Goal: Task Accomplishment & Management: Complete application form

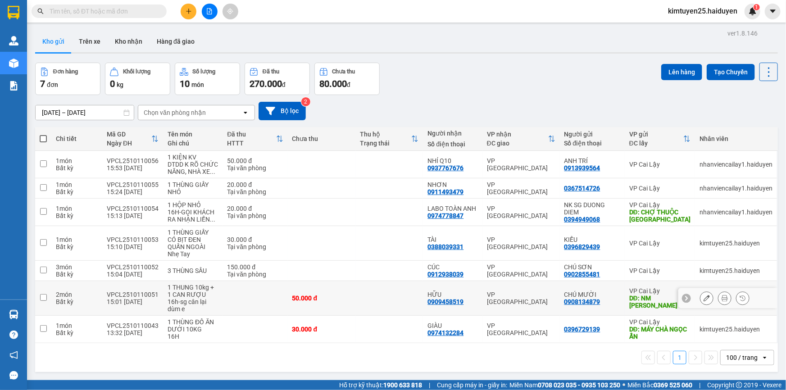
click at [536, 324] on td "VP [GEOGRAPHIC_DATA]" at bounding box center [522, 329] width 78 height 27
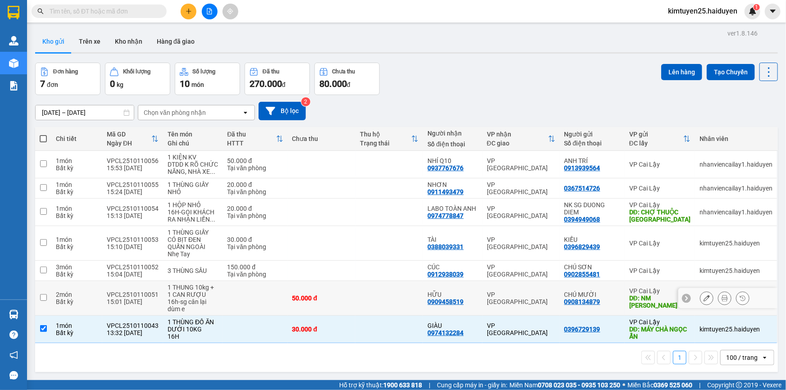
checkbox input "true"
click at [546, 295] on div "VP [GEOGRAPHIC_DATA]" at bounding box center [521, 298] width 68 height 14
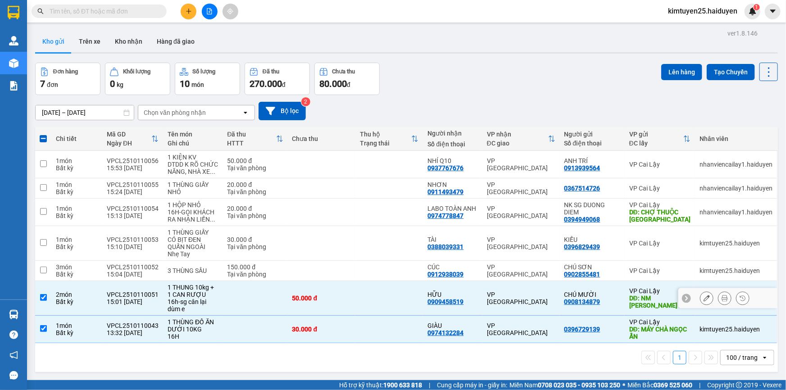
checkbox input "true"
click at [552, 214] on div "VP [GEOGRAPHIC_DATA]" at bounding box center [521, 212] width 68 height 14
checkbox input "true"
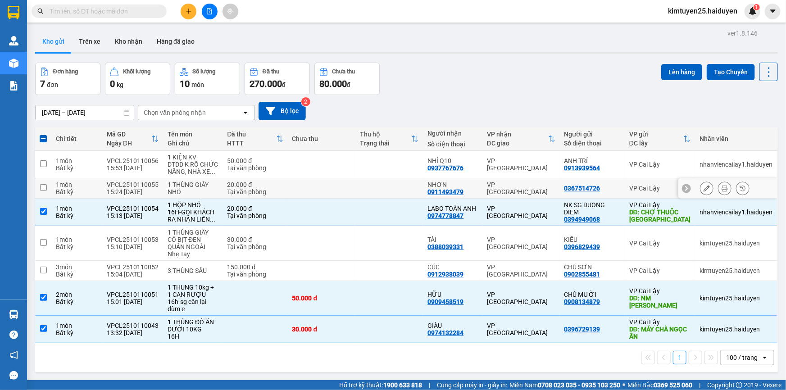
click at [384, 191] on td at bounding box center [390, 188] width 68 height 20
checkbox input "true"
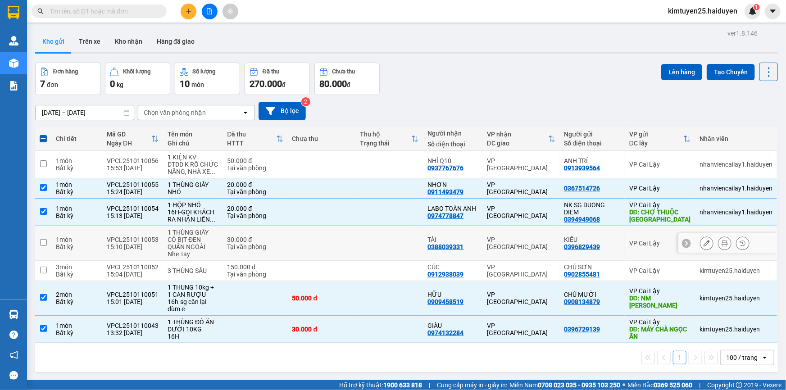
click at [366, 247] on td at bounding box center [390, 243] width 68 height 35
checkbox input "true"
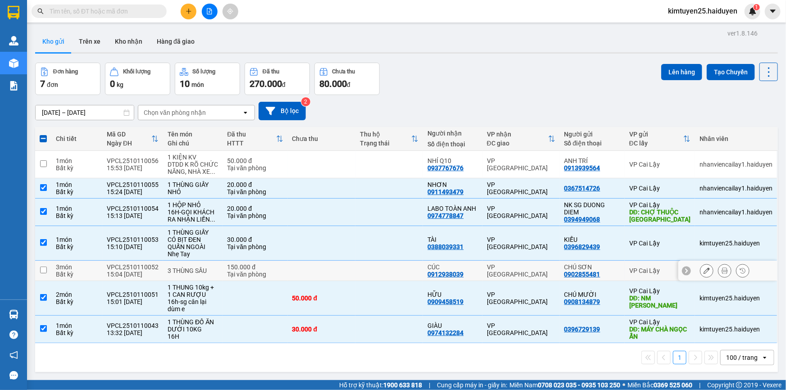
click at [370, 277] on td at bounding box center [390, 271] width 68 height 20
checkbox input "true"
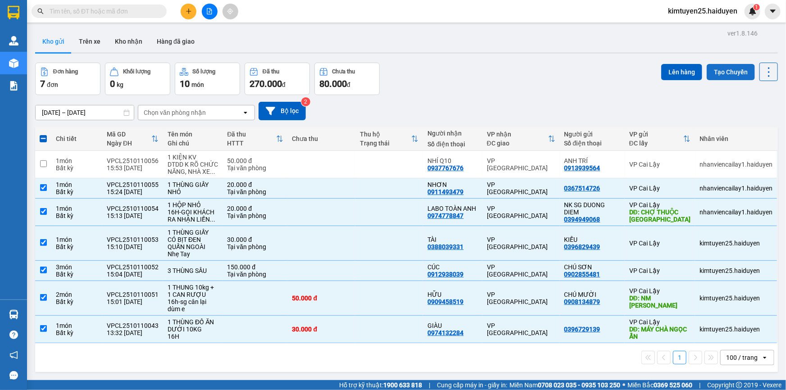
click at [715, 68] on button "Tạo Chuyến" at bounding box center [731, 72] width 48 height 16
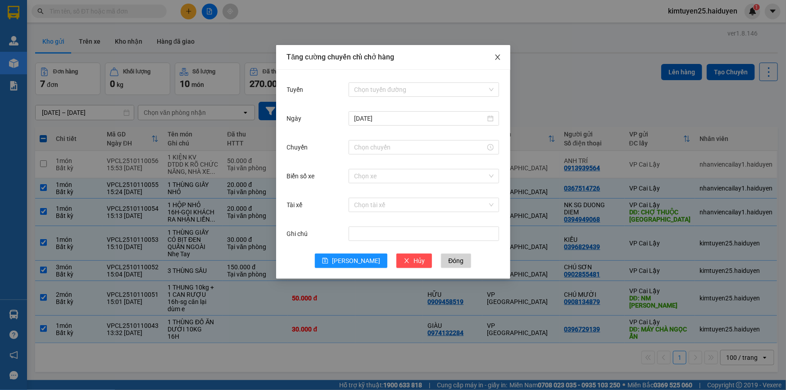
click at [500, 54] on span "Close" at bounding box center [497, 57] width 25 height 25
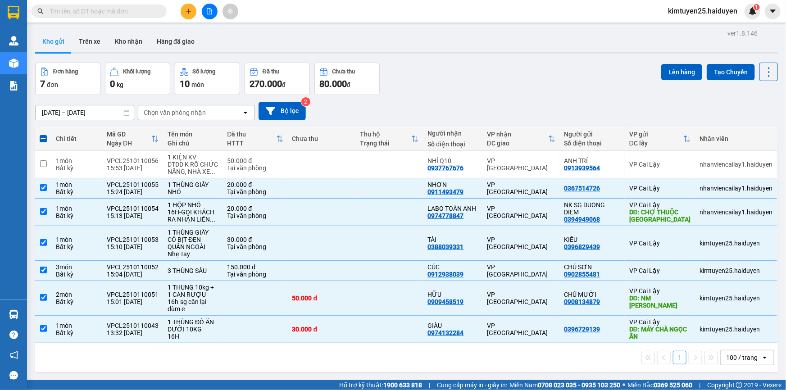
drag, startPoint x: 666, startPoint y: 75, endPoint x: 665, endPoint y: 108, distance: 32.5
click at [665, 108] on div "ver 1.8.146 Kho gửi Trên xe Kho nhận Hàng đã giao Đơn hàng 7 đơn Khối lượng 0 k…" at bounding box center [407, 222] width 750 height 390
click at [715, 69] on button "Tạo Chuyến" at bounding box center [731, 72] width 48 height 16
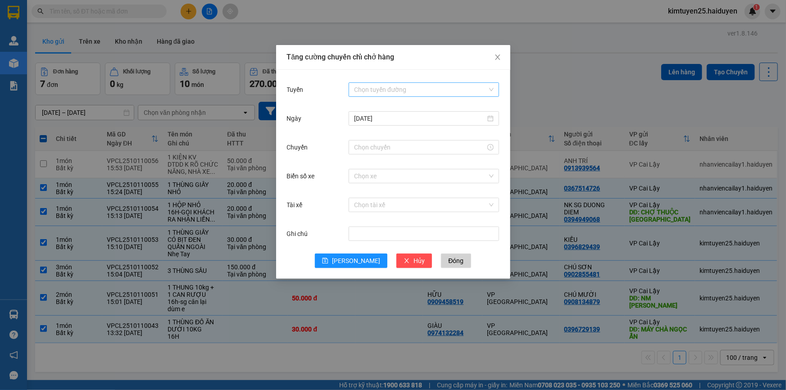
click at [385, 92] on input "Tuyến" at bounding box center [420, 90] width 133 height 14
click at [383, 125] on div "Cái Bè - [GEOGRAPHIC_DATA]" at bounding box center [424, 122] width 140 height 10
click at [361, 148] on input "Chuyến" at bounding box center [420, 147] width 132 height 10
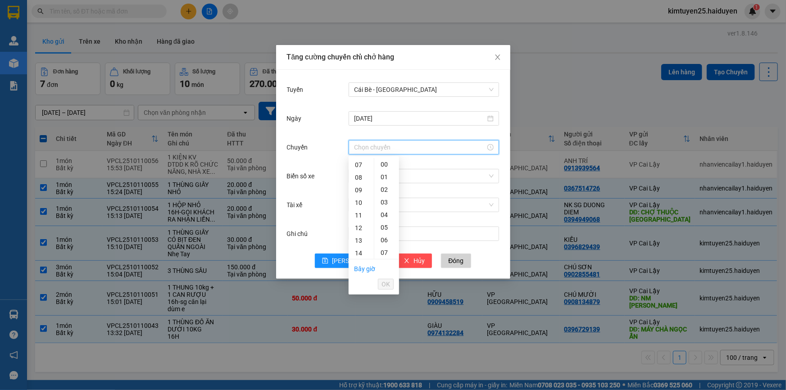
scroll to position [176, 0]
click at [360, 173] on div "15" at bounding box center [361, 178] width 25 height 13
click at [386, 176] on div "31" at bounding box center [386, 173] width 25 height 13
type input "15:31"
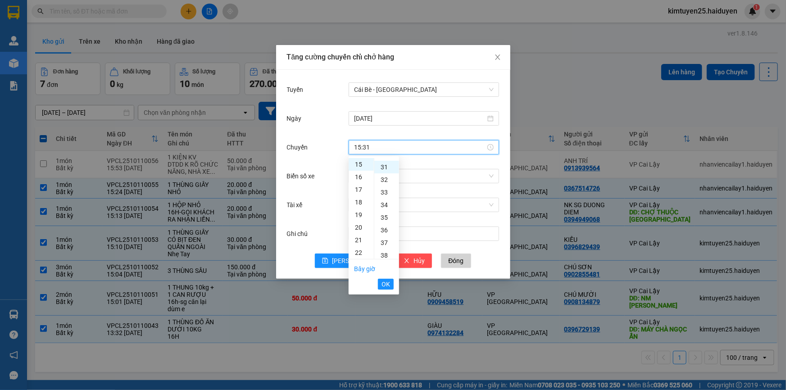
scroll to position [391, 0]
click at [387, 284] on span "OK" at bounding box center [386, 284] width 9 height 10
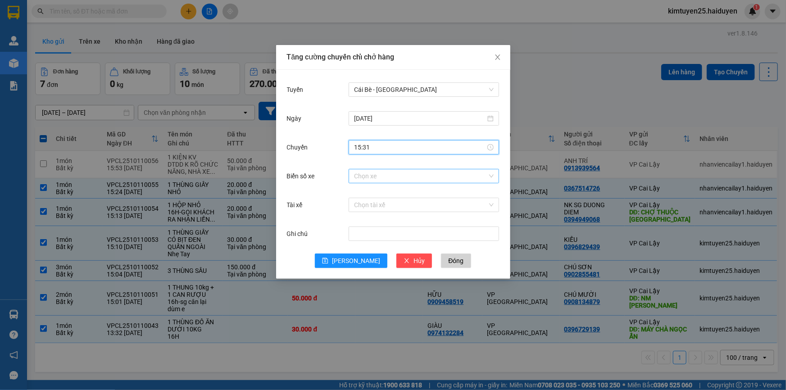
click at [387, 173] on input "Biển số xe" at bounding box center [420, 176] width 133 height 14
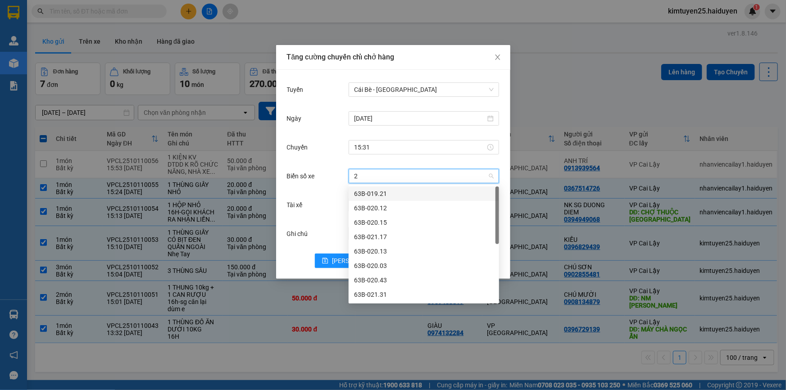
type input "28"
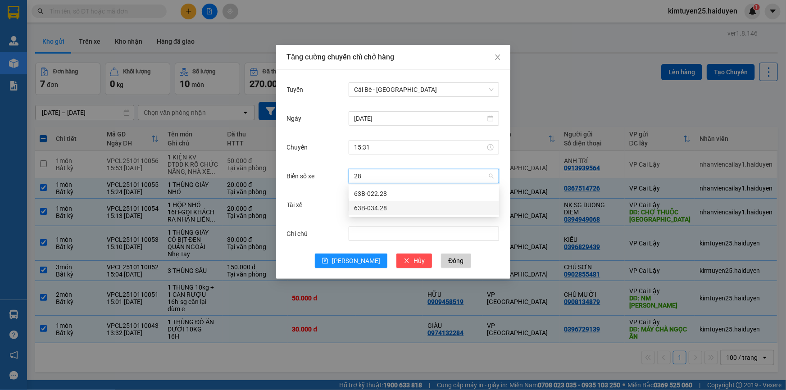
click at [413, 206] on div "63B-034.28" at bounding box center [424, 208] width 140 height 10
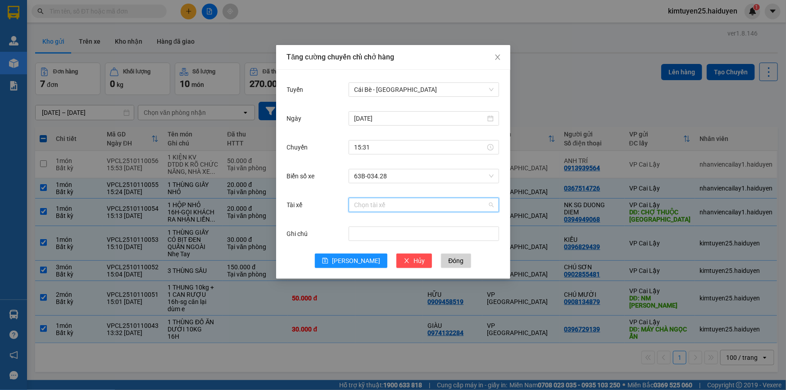
click at [361, 207] on input "Tài xế" at bounding box center [420, 205] width 133 height 14
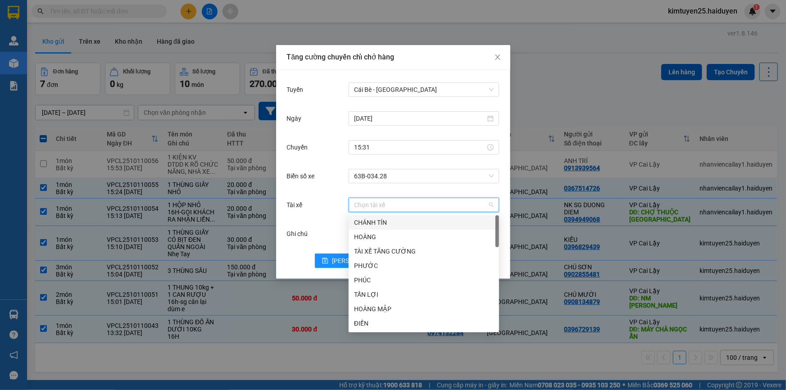
type input "R"
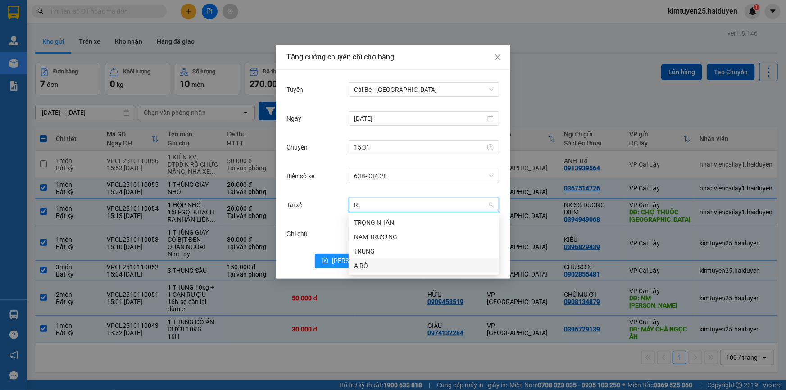
click at [371, 264] on div "A RÔ" at bounding box center [424, 266] width 140 height 10
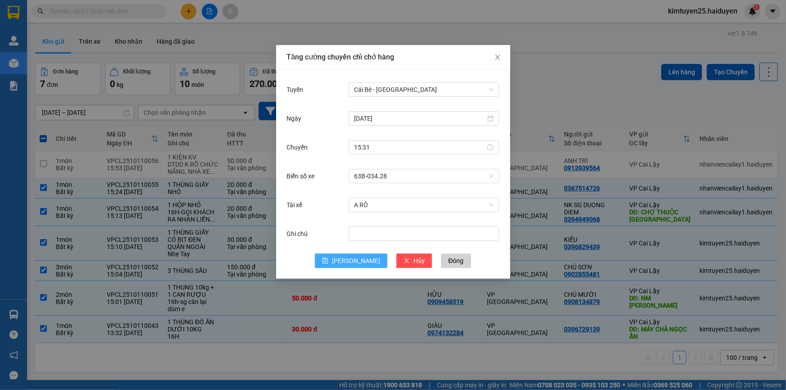
click at [348, 256] on button "[PERSON_NAME]" at bounding box center [351, 261] width 73 height 14
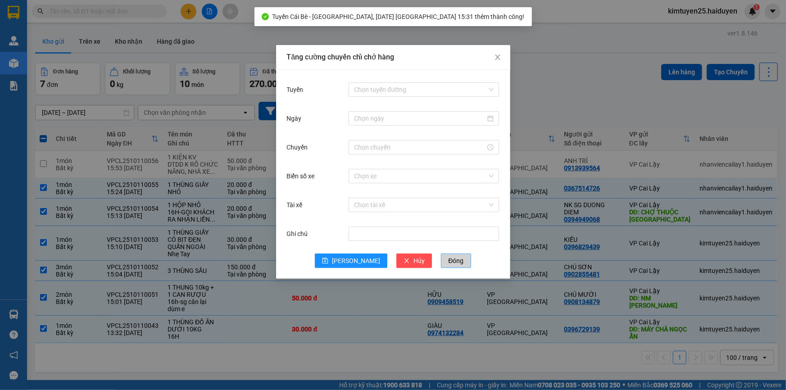
click at [448, 261] on span "Đóng" at bounding box center [455, 261] width 15 height 10
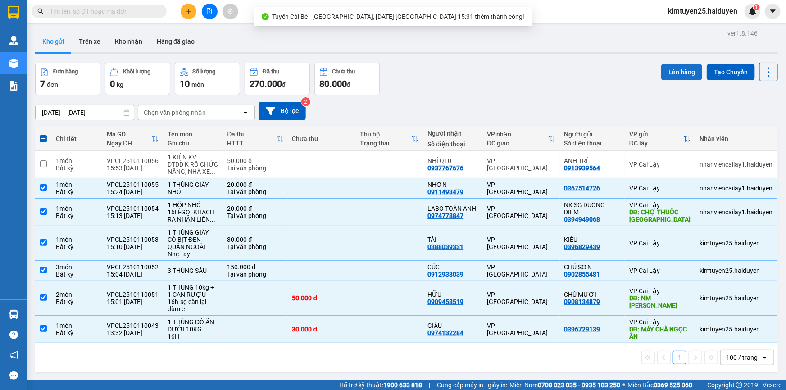
click at [674, 68] on button "Lên hàng" at bounding box center [681, 72] width 41 height 16
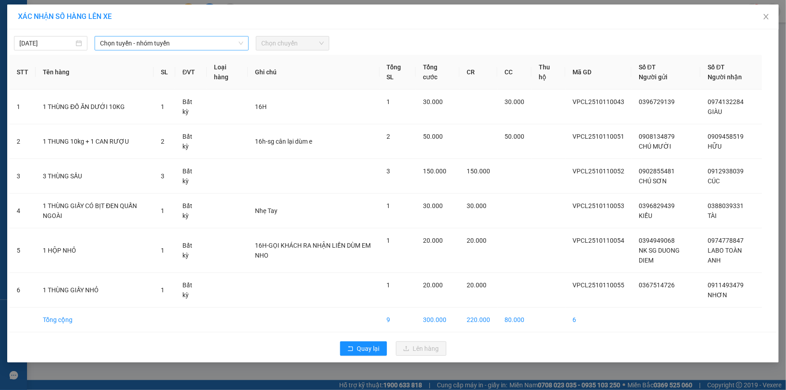
click at [126, 39] on span "Chọn tuyến - nhóm tuyến" at bounding box center [171, 43] width 143 height 14
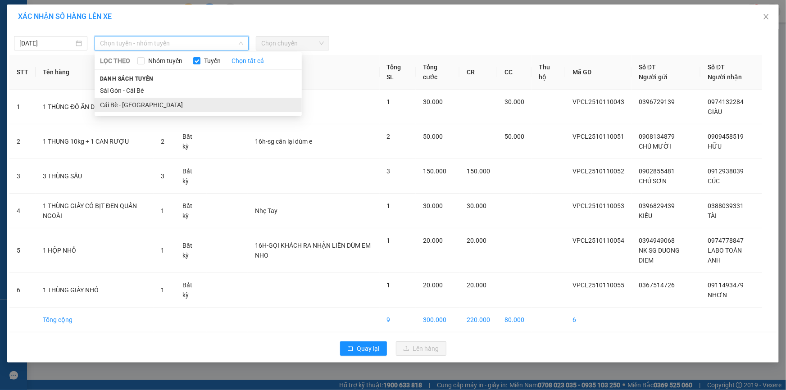
click at [153, 107] on li "Cái Bè - [GEOGRAPHIC_DATA]" at bounding box center [198, 105] width 207 height 14
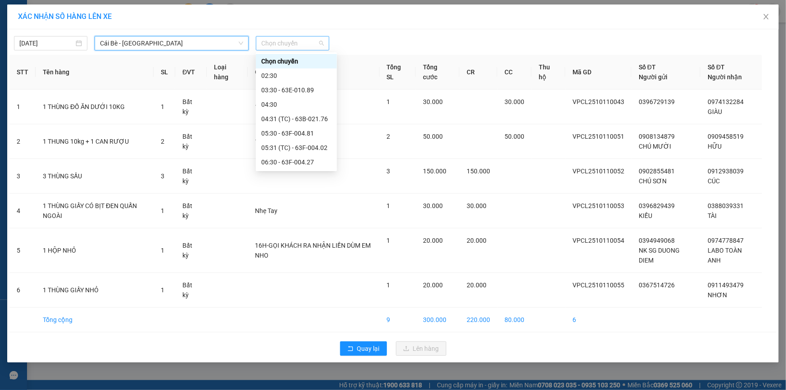
click at [312, 36] on span "Chọn chuyến" at bounding box center [292, 43] width 63 height 14
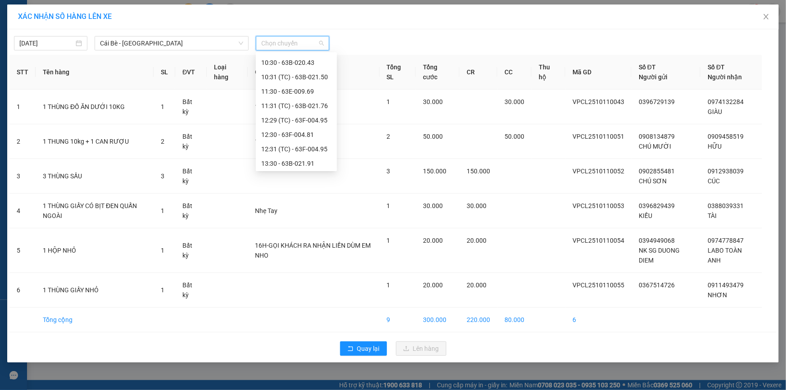
scroll to position [317, 0]
click at [303, 136] on div "15:31 (TC) - 63B-034.28" at bounding box center [296, 134] width 70 height 10
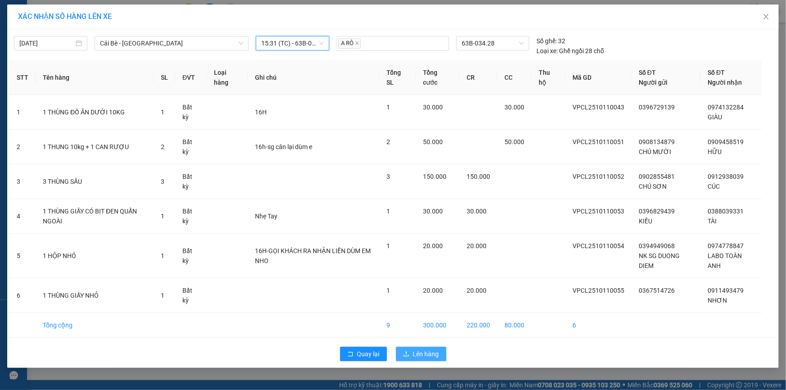
click at [426, 356] on span "Lên hàng" at bounding box center [426, 354] width 26 height 10
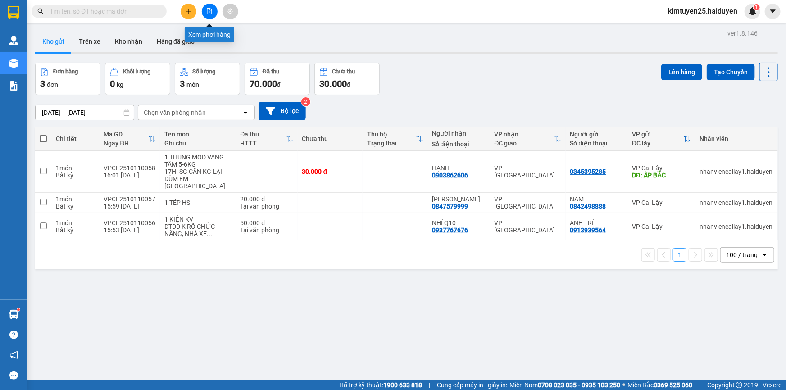
click at [209, 8] on icon "file-add" at bounding box center [209, 11] width 6 height 6
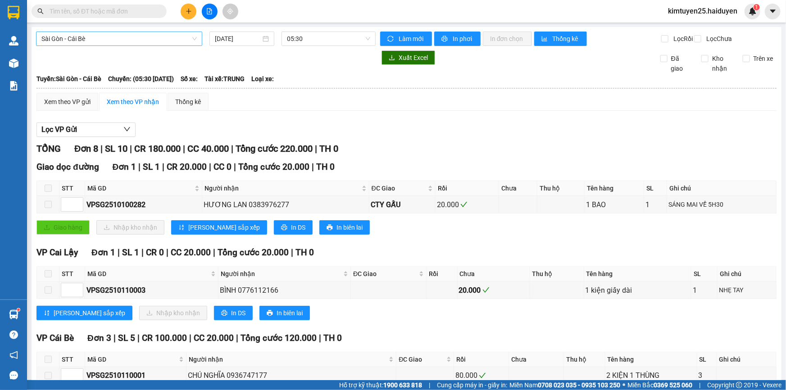
click at [178, 45] on span "Sài Gòn - Cái Bè" at bounding box center [118, 39] width 155 height 14
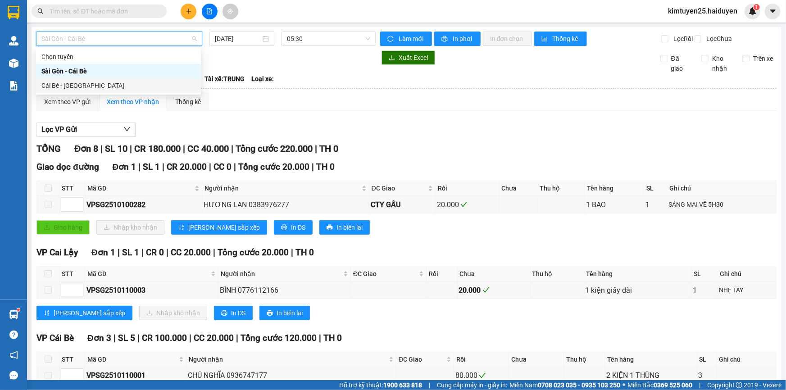
click at [153, 87] on div "Cái Bè - [GEOGRAPHIC_DATA]" at bounding box center [118, 86] width 154 height 10
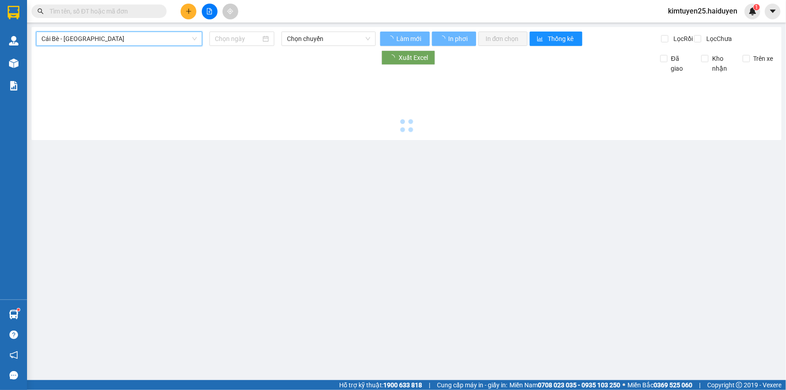
type input "[DATE]"
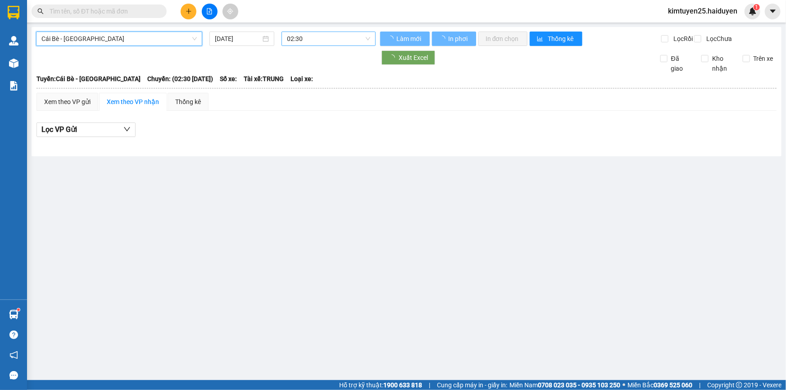
click at [310, 41] on span "02:30" at bounding box center [328, 39] width 83 height 14
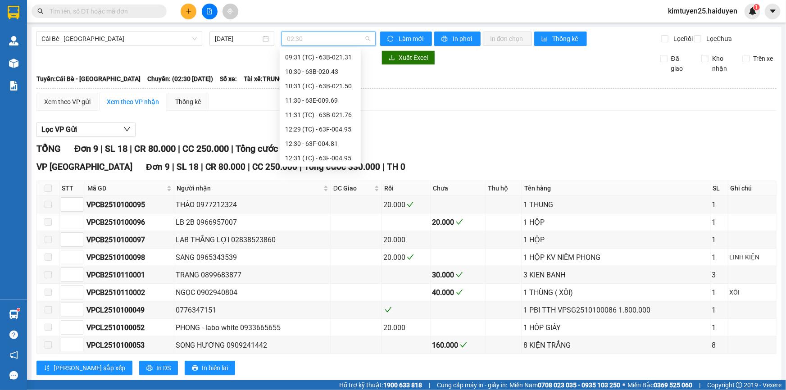
scroll to position [317, 0]
click at [340, 126] on div "15:31 (TC) - 63B-034.28" at bounding box center [320, 129] width 70 height 10
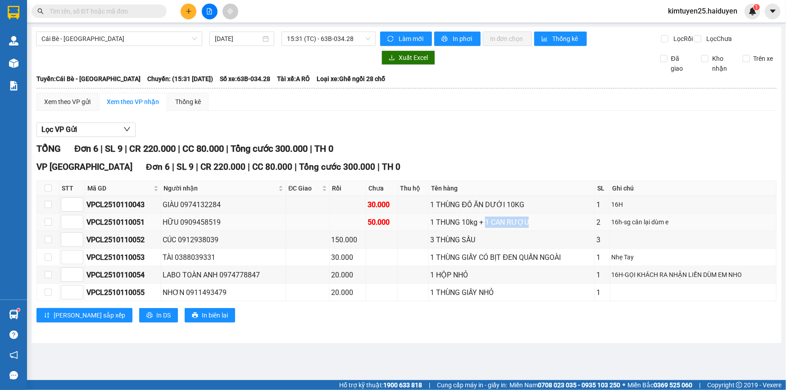
drag, startPoint x: 482, startPoint y: 228, endPoint x: 537, endPoint y: 231, distance: 54.6
click at [537, 228] on div "1 THUNG 10kg + 1 CAN RƯỢU" at bounding box center [511, 222] width 163 height 11
click at [553, 118] on div "Xem theo VP gửi Xem theo VP nhận Thống kê Lọc VP Gửi TỔNG Đơn 6 | SL 9 | CR 22…" at bounding box center [406, 213] width 740 height 241
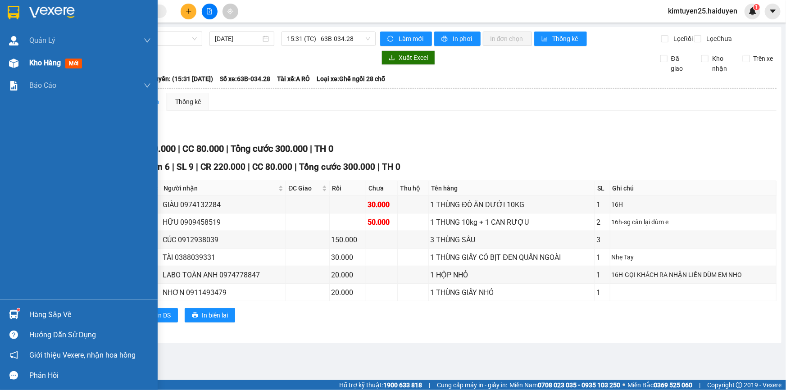
click at [38, 66] on span "Kho hàng" at bounding box center [45, 63] width 32 height 9
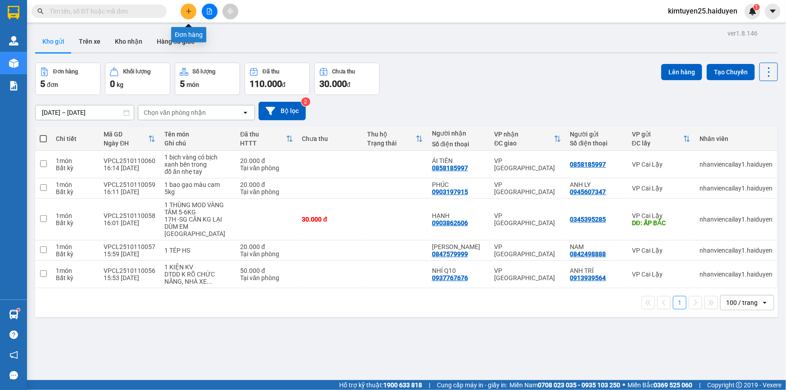
click at [187, 18] on button at bounding box center [189, 12] width 16 height 16
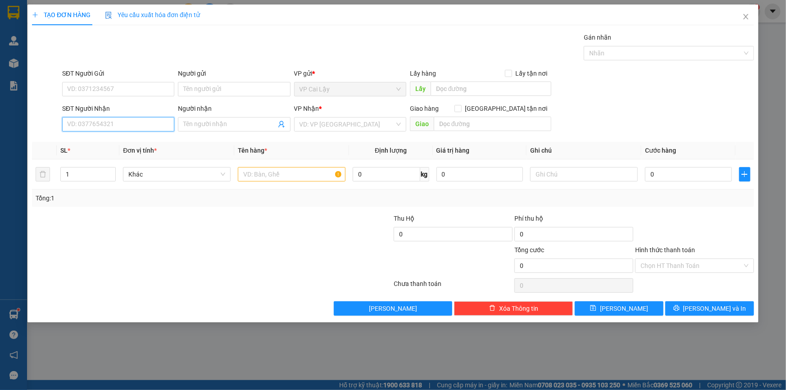
click at [130, 125] on input "SĐT Người Nhận" at bounding box center [118, 124] width 112 height 14
click at [141, 94] on input "SĐT Người Gửi" at bounding box center [118, 89] width 112 height 14
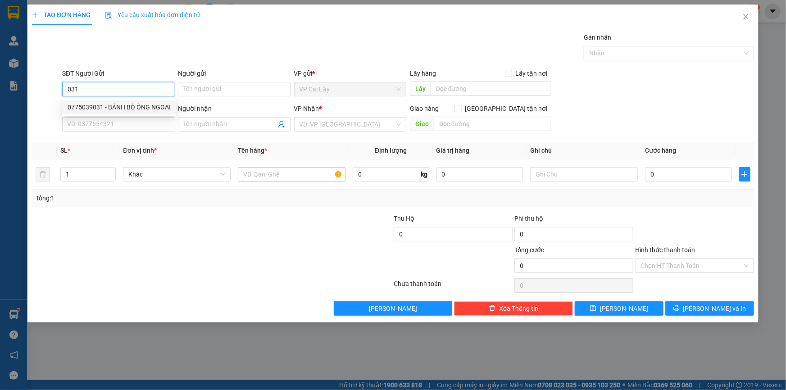
click at [107, 103] on div "0775039031 - BÁNH BÒ ÔNG NGOẠI" at bounding box center [119, 107] width 103 height 10
type input "0775039031"
type input "BÁNH BÒ ÔNG NGOẠI"
type input "NGÃ 3 NHỊ QUÝ"
type input "0899683877"
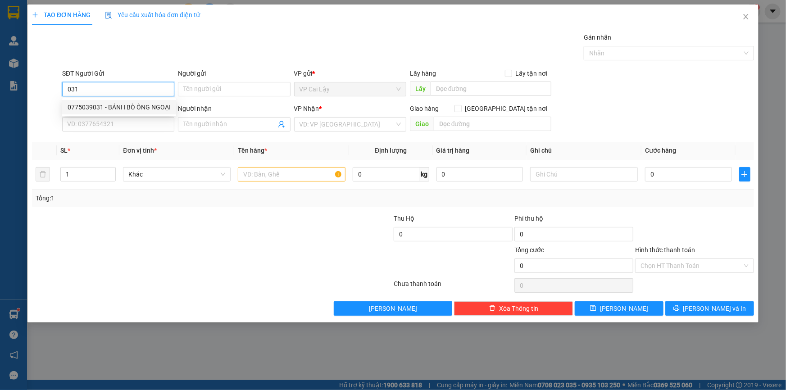
type input "TRANG"
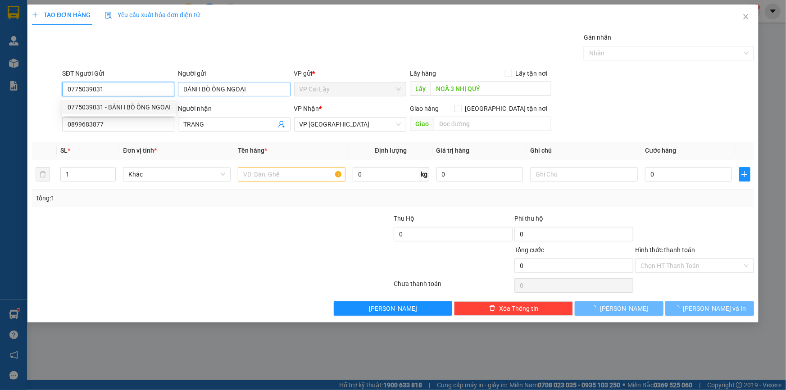
type input "20.000"
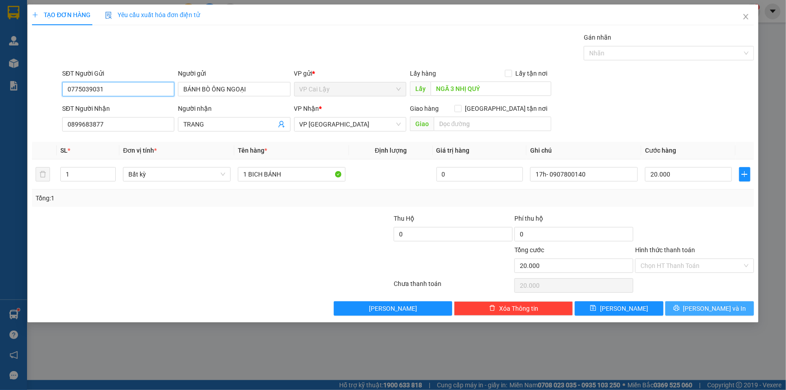
type input "0775039031"
click at [690, 306] on button "[PERSON_NAME] và In" at bounding box center [710, 308] width 89 height 14
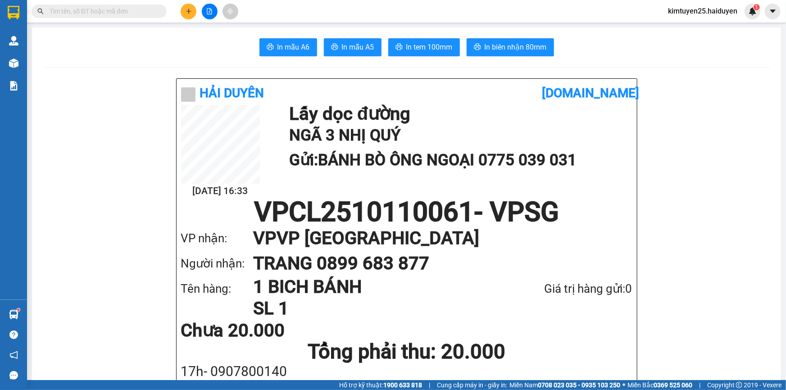
click at [425, 46] on span "In tem 100mm" at bounding box center [429, 46] width 46 height 11
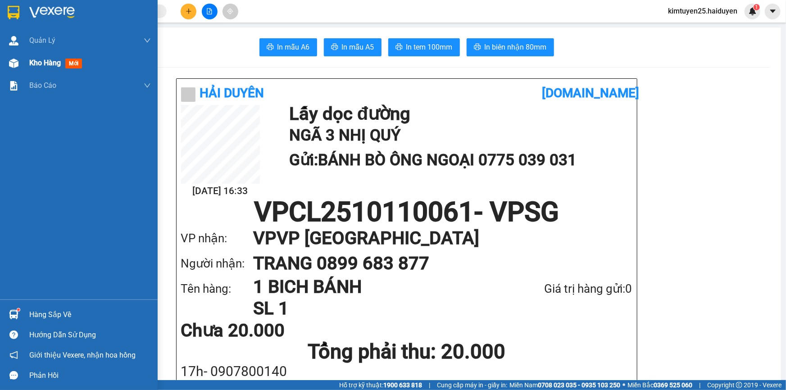
click at [40, 63] on span "Kho hàng" at bounding box center [45, 63] width 32 height 9
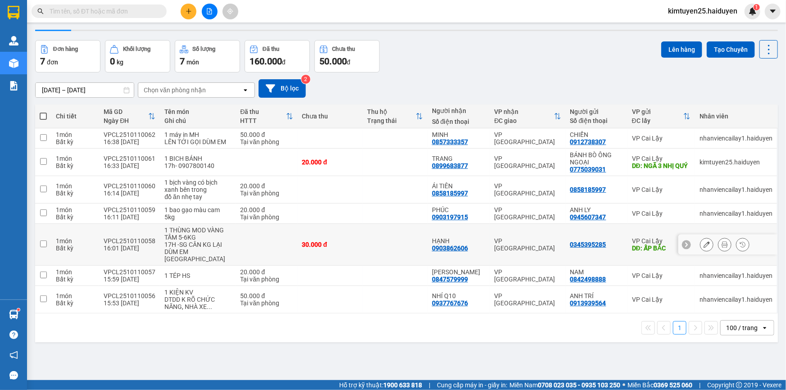
scroll to position [41, 0]
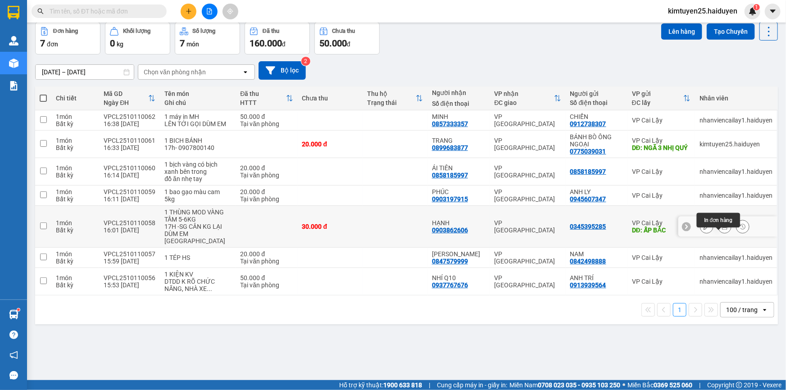
click at [722, 230] on icon at bounding box center [725, 226] width 6 height 6
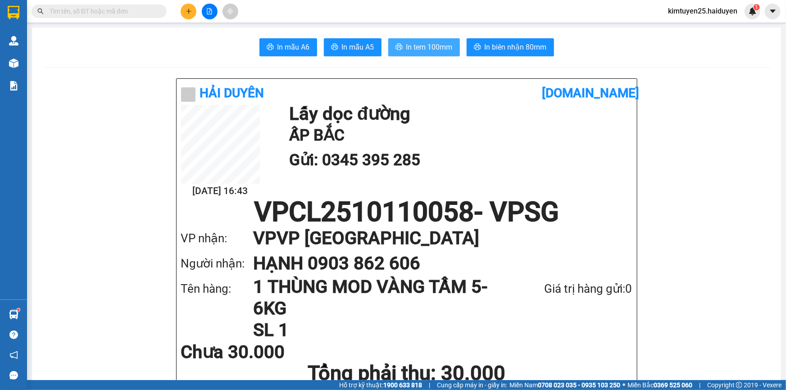
click at [396, 44] on icon "printer" at bounding box center [399, 46] width 7 height 7
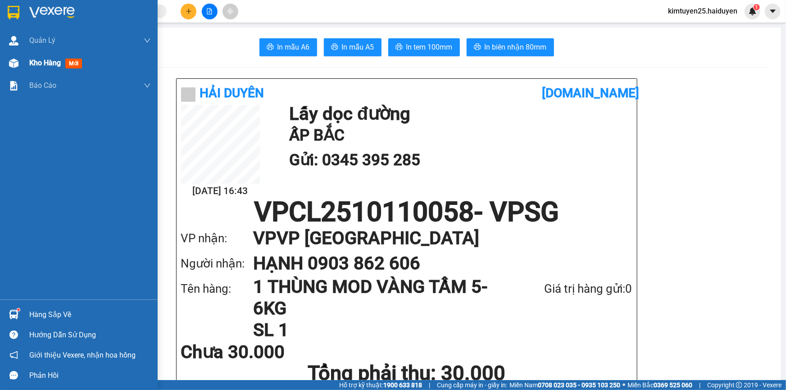
click at [42, 69] on div "Kho hàng mới" at bounding box center [90, 63] width 122 height 23
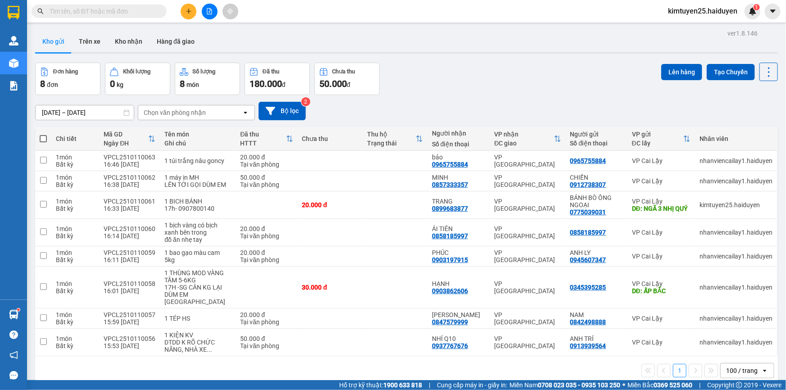
click at [145, 13] on input "text" at bounding box center [103, 11] width 106 height 10
click at [347, 209] on div "20.000 đ" at bounding box center [330, 204] width 56 height 7
checkbox input "true"
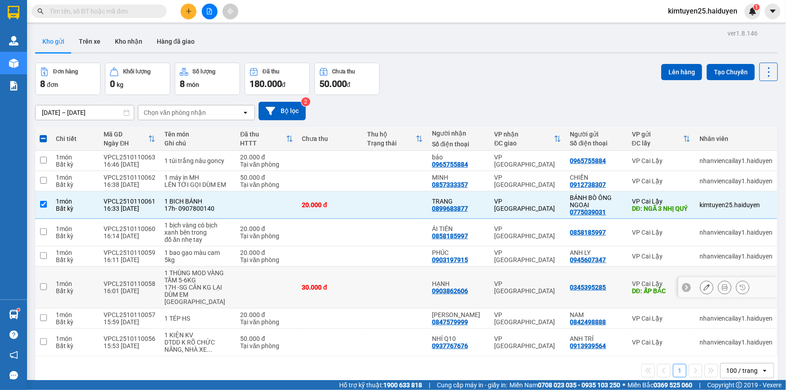
click at [363, 301] on td at bounding box center [395, 288] width 65 height 42
checkbox input "true"
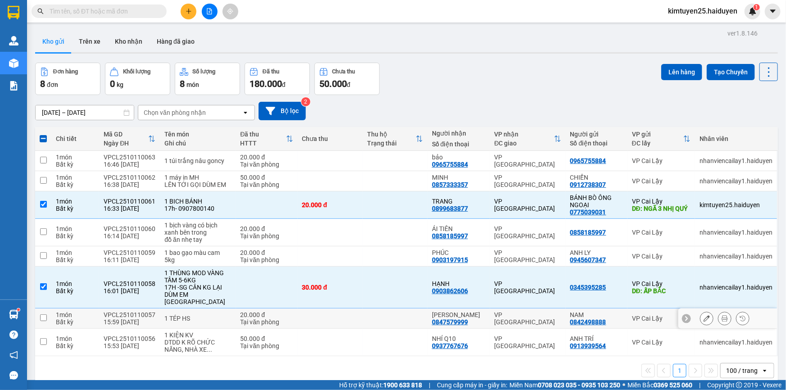
click at [353, 326] on td at bounding box center [330, 319] width 65 height 20
checkbox input "true"
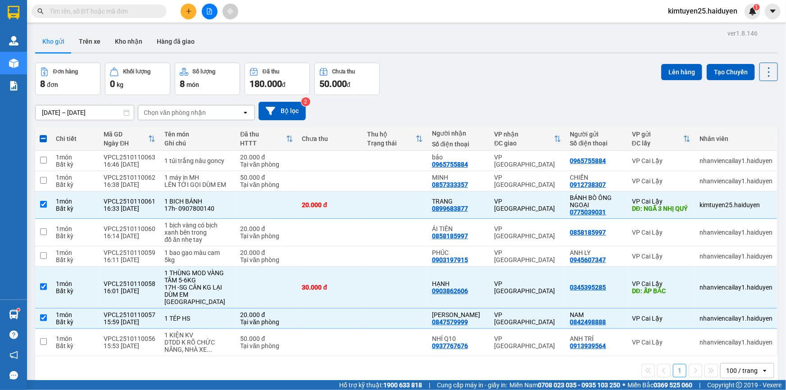
click at [365, 364] on div "1 100 / trang open" at bounding box center [406, 370] width 743 height 29
click at [334, 164] on td at bounding box center [330, 161] width 65 height 20
checkbox input "true"
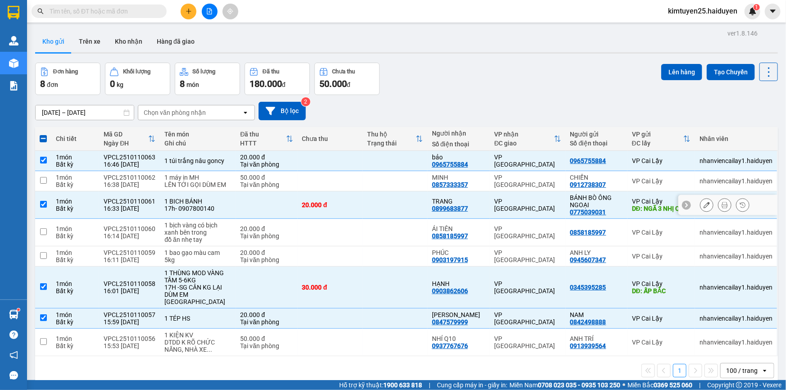
click at [337, 201] on td "20.000 đ" at bounding box center [330, 205] width 65 height 27
checkbox input "false"
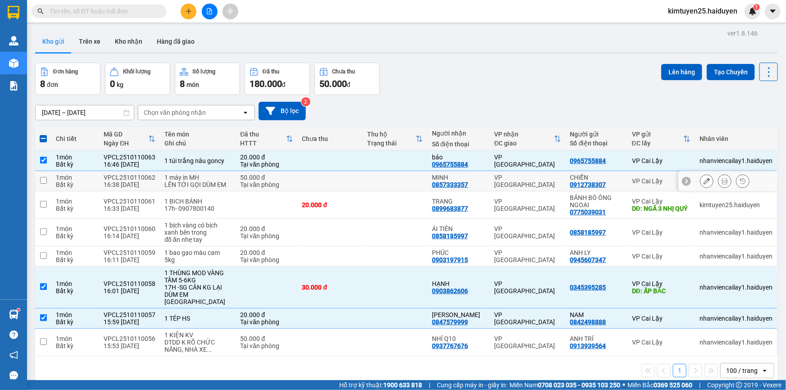
click at [337, 175] on td at bounding box center [330, 181] width 65 height 20
checkbox input "true"
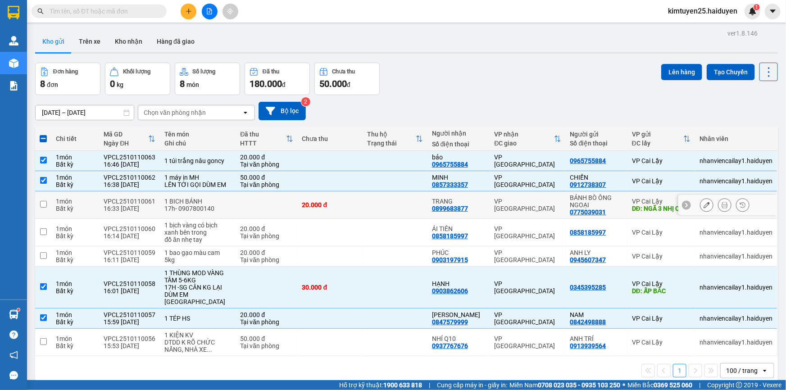
click at [338, 207] on td "20.000 đ" at bounding box center [330, 205] width 65 height 27
checkbox input "true"
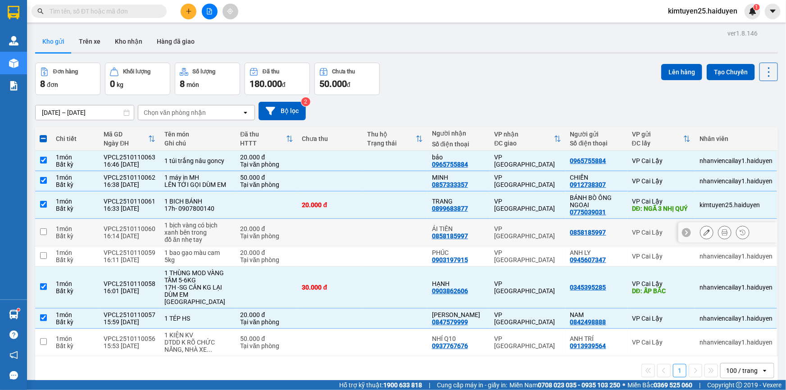
click at [343, 245] on td at bounding box center [330, 232] width 65 height 27
checkbox input "true"
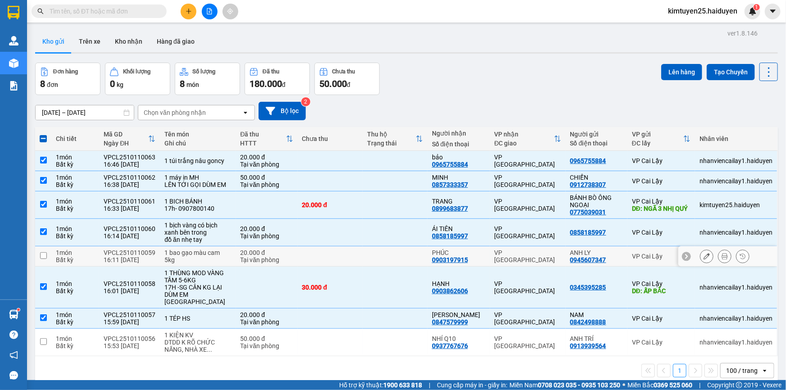
click at [343, 261] on td at bounding box center [330, 256] width 65 height 20
checkbox input "true"
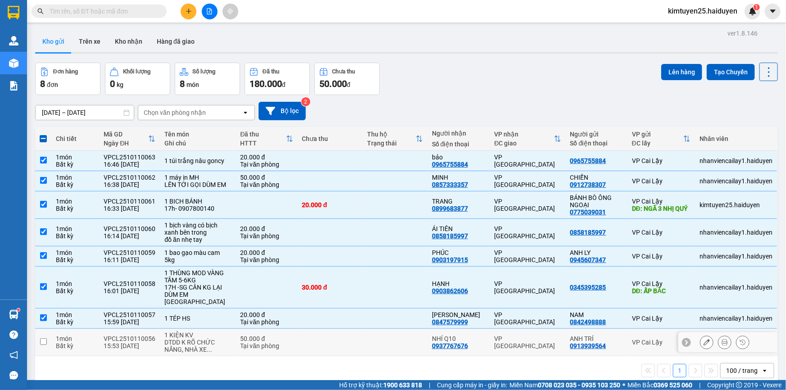
click at [364, 351] on td at bounding box center [395, 342] width 65 height 27
checkbox input "true"
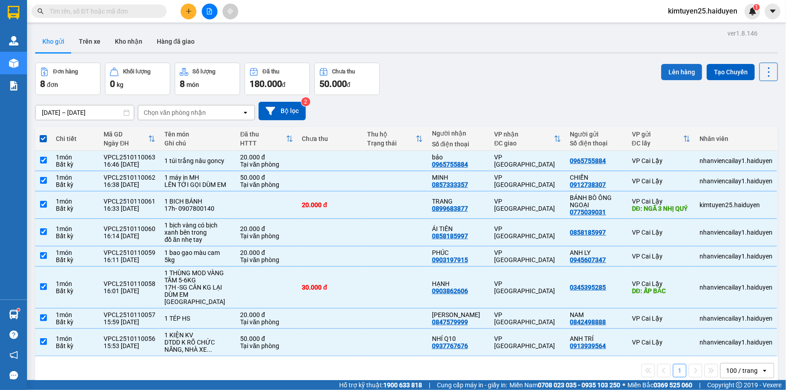
click at [692, 70] on button "Lên hàng" at bounding box center [681, 72] width 41 height 16
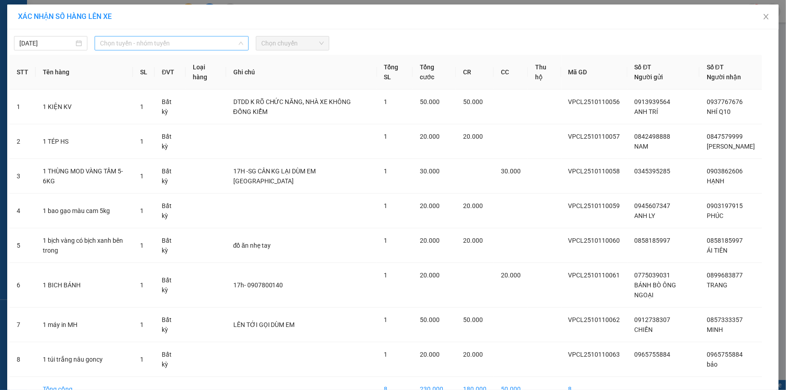
click at [138, 45] on span "Chọn tuyến - nhóm tuyến" at bounding box center [171, 43] width 143 height 14
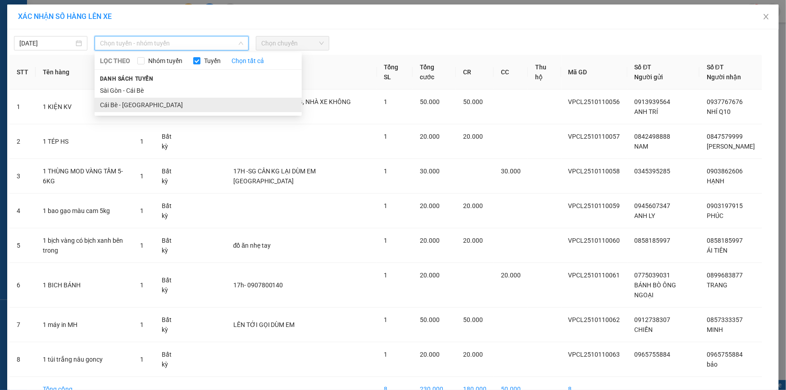
click at [196, 102] on li "Cái Bè - [GEOGRAPHIC_DATA]" at bounding box center [198, 105] width 207 height 14
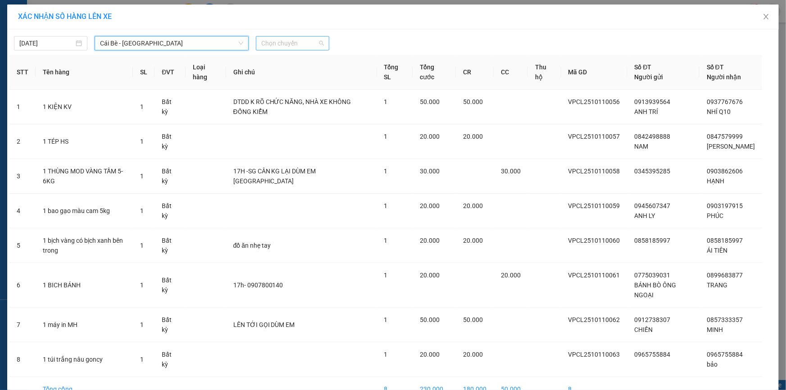
click at [277, 40] on span "Chọn chuyến" at bounding box center [292, 43] width 63 height 14
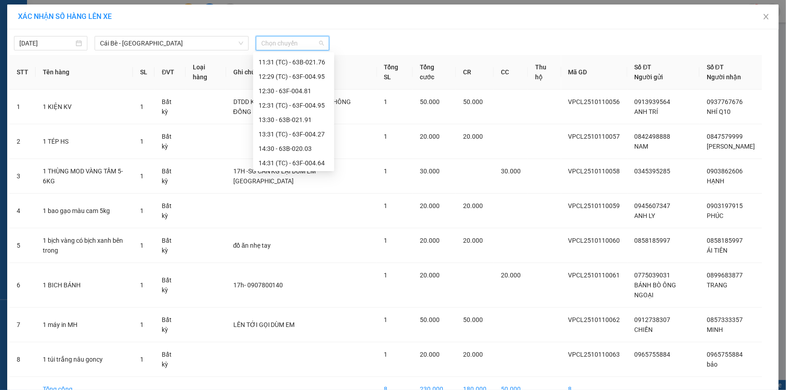
scroll to position [317, 0]
click at [310, 147] on div "16:30" at bounding box center [294, 148] width 70 height 10
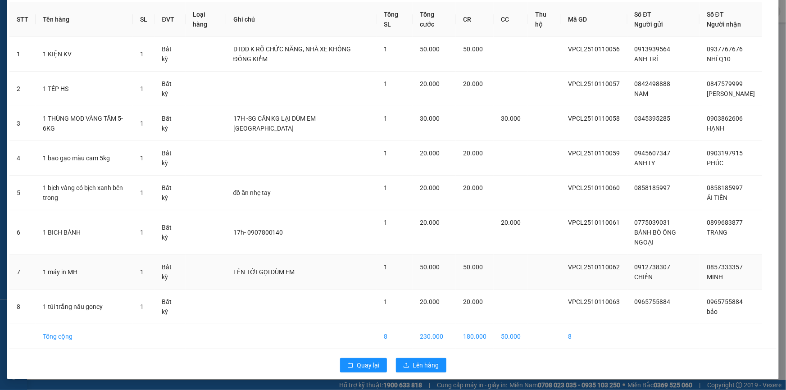
scroll to position [68, 0]
click at [436, 365] on button "Lên hàng" at bounding box center [421, 365] width 50 height 14
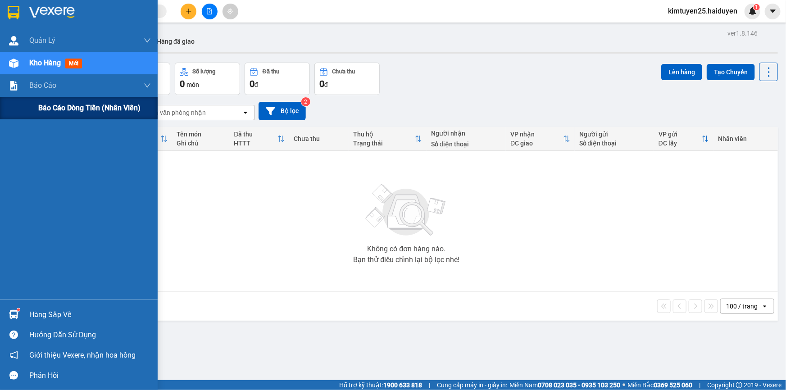
click at [55, 111] on span "Báo cáo dòng tiền (nhân viên)" at bounding box center [89, 107] width 102 height 11
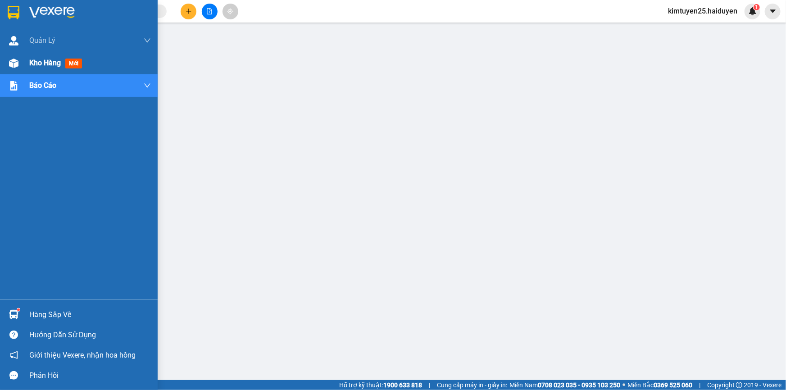
click at [26, 62] on div "Kho hàng mới" at bounding box center [79, 63] width 158 height 23
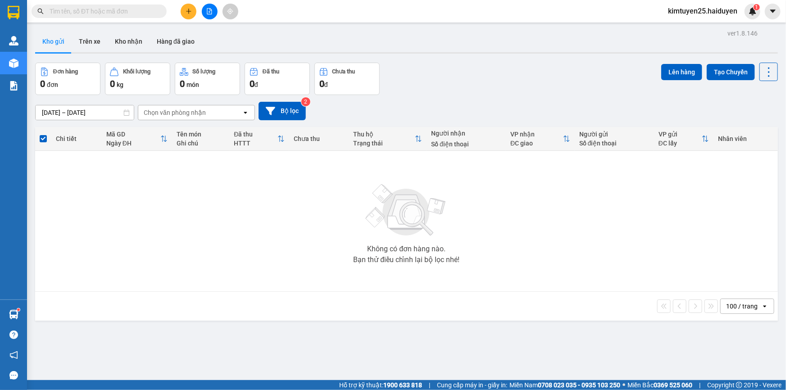
drag, startPoint x: 552, startPoint y: 89, endPoint x: 453, endPoint y: 78, distance: 99.8
click at [552, 88] on div "Đơn hàng 0 đơn Khối lượng 0 kg Số lượng 0 món Đã thu 0 đ Chưa thu 0 đ Lên hàng …" at bounding box center [406, 79] width 743 height 32
